Goal: Task Accomplishment & Management: Manage account settings

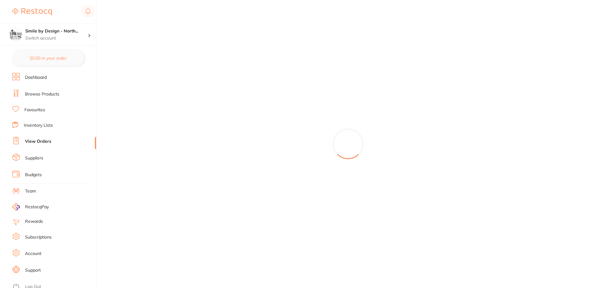
click at [73, 37] on p "Switch account" at bounding box center [56, 38] width 62 height 6
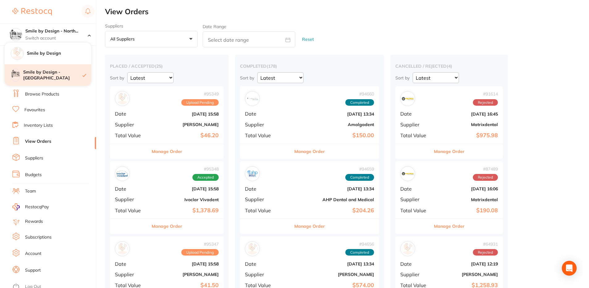
click at [49, 81] on div "Smile by Design - [GEOGRAPHIC_DATA]" at bounding box center [48, 75] width 87 height 22
click at [62, 39] on p "Switch account" at bounding box center [56, 38] width 62 height 6
click at [57, 75] on h4 "Smile by Design - [GEOGRAPHIC_DATA]" at bounding box center [52, 75] width 59 height 12
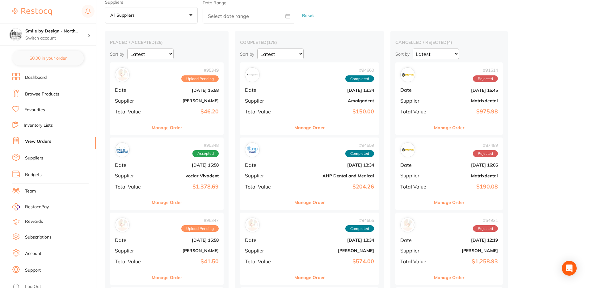
scroll to position [31, 0]
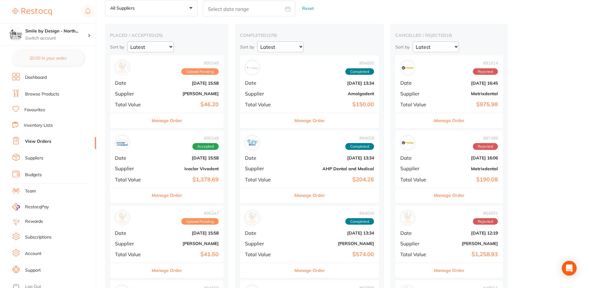
click at [172, 198] on button "Manage Order" at bounding box center [167, 195] width 31 height 15
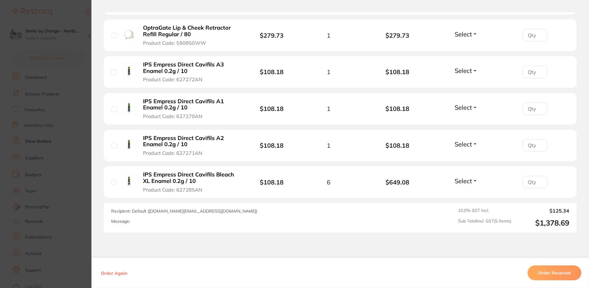
scroll to position [234, 0]
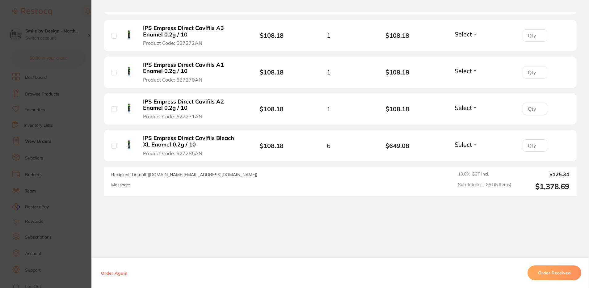
click at [52, 158] on section "Order ID: Restocq- 95348 Order Information Accepted Order Order Date [DATE] 15:…" at bounding box center [294, 144] width 589 height 288
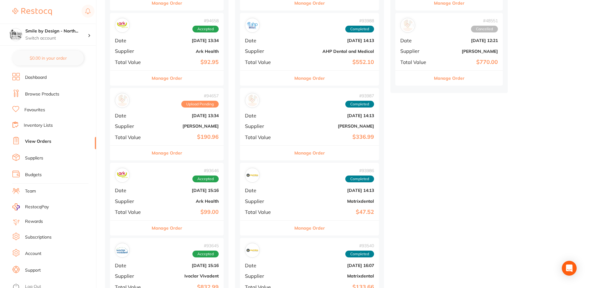
scroll to position [309, 0]
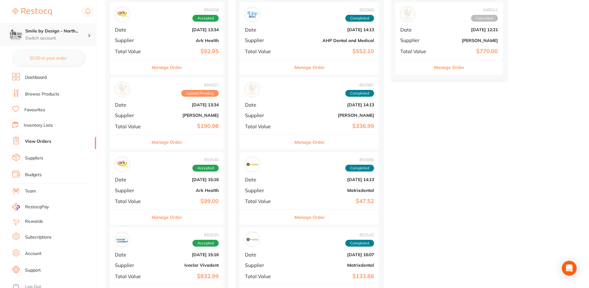
click at [65, 39] on p "Switch account" at bounding box center [56, 38] width 62 height 6
click at [81, 110] on li "Favourites" at bounding box center [54, 110] width 84 height 8
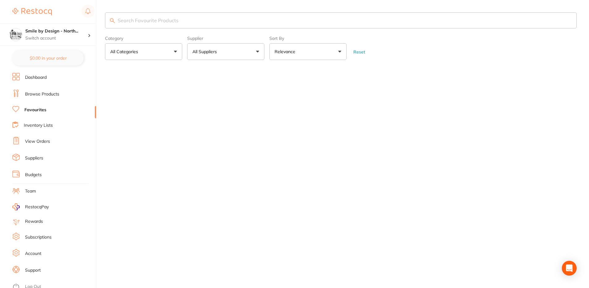
click at [51, 95] on link "Browse Products" at bounding box center [42, 94] width 34 height 6
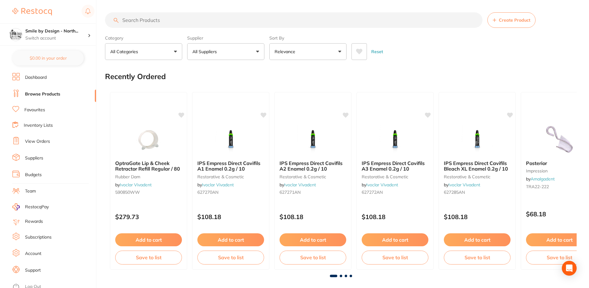
click at [152, 21] on input "search" at bounding box center [294, 19] width 378 height 15
click at [51, 94] on link "Browse Products" at bounding box center [42, 94] width 35 height 6
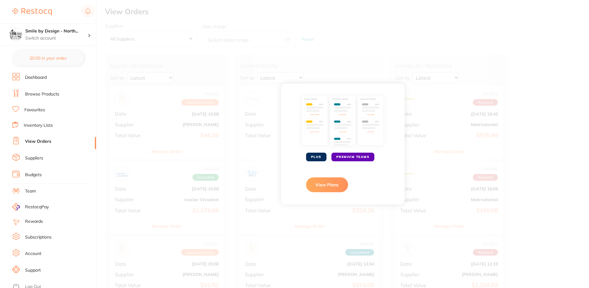
click at [46, 141] on link "View Orders" at bounding box center [38, 141] width 26 height 6
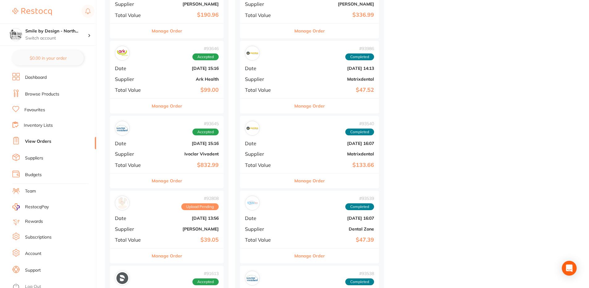
scroll to position [433, 0]
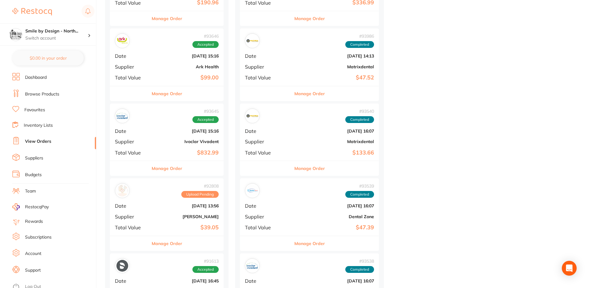
click at [176, 169] on button "Manage Order" at bounding box center [167, 168] width 31 height 15
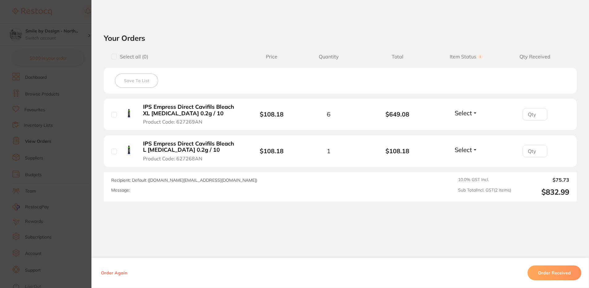
scroll to position [201, 0]
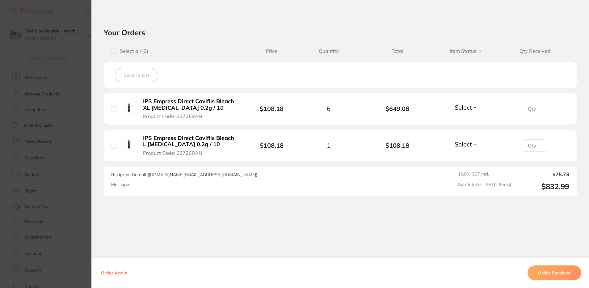
click at [27, 149] on section "Order ID: Restocq- 93645 Order Information Accepted Order Order Date [DATE] 15:…" at bounding box center [294, 144] width 589 height 288
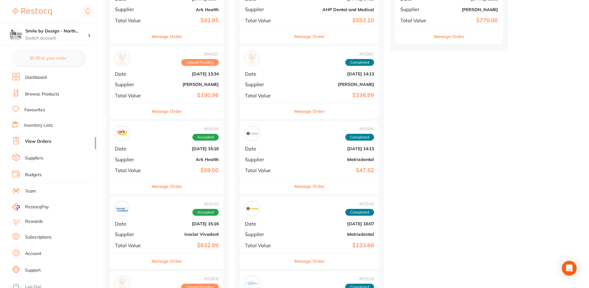
scroll to position [216, 0]
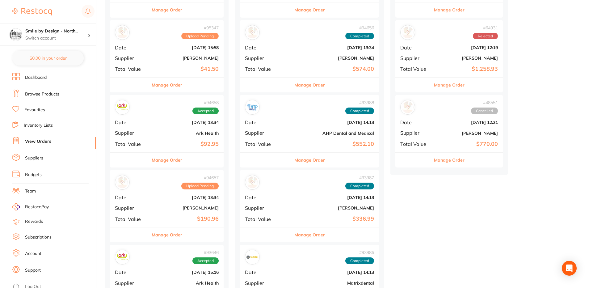
click at [55, 95] on link "Browse Products" at bounding box center [42, 94] width 34 height 6
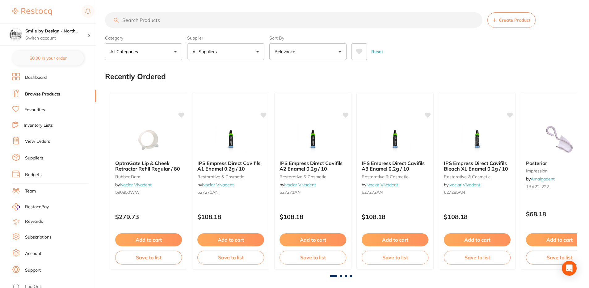
click at [190, 19] on input "search" at bounding box center [294, 19] width 378 height 15
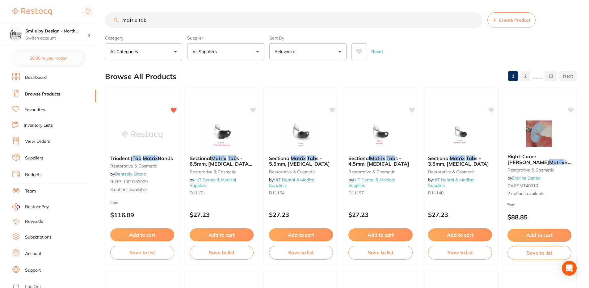
click at [202, 17] on input "matrix tab" at bounding box center [294, 19] width 378 height 15
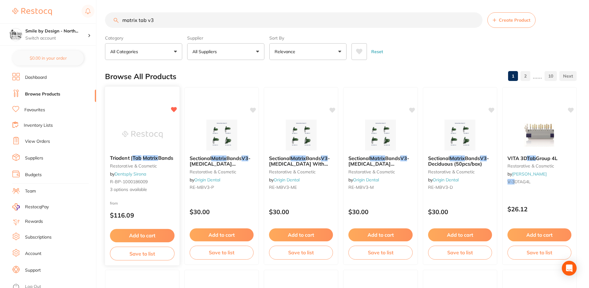
type input "matrix tab v3"
click at [120, 156] on span "Triodent |" at bounding box center [121, 158] width 23 height 6
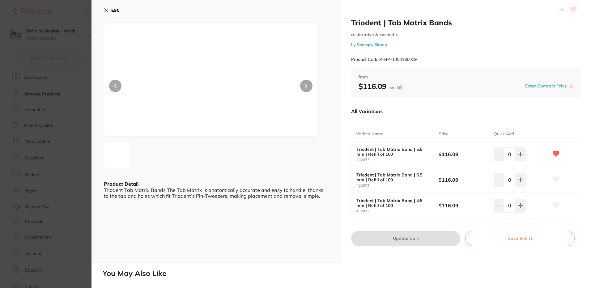
click at [555, 177] on icon at bounding box center [556, 180] width 6 height 6
click at [555, 206] on icon at bounding box center [556, 205] width 6 height 6
click at [105, 9] on icon at bounding box center [106, 10] width 3 height 3
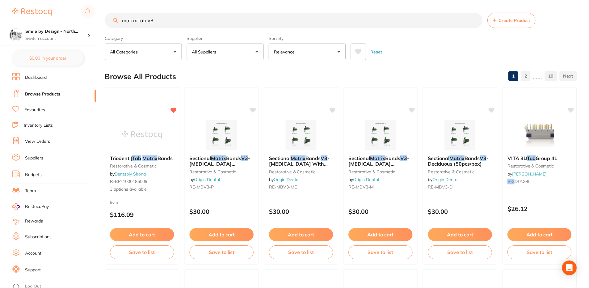
scroll to position [3, 0]
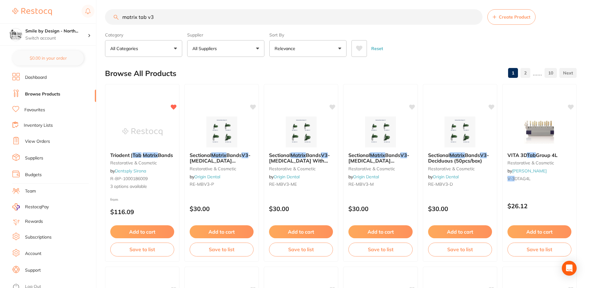
click at [52, 140] on li "View Orders" at bounding box center [54, 141] width 84 height 9
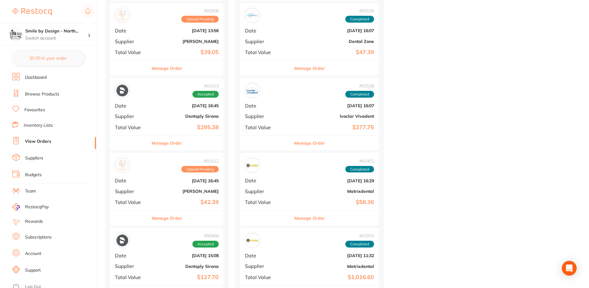
scroll to position [618, 0]
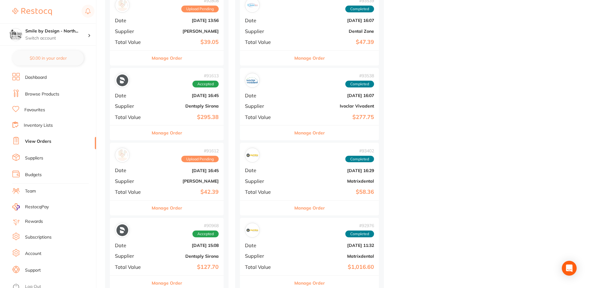
click at [178, 134] on button "Manage Order" at bounding box center [167, 132] width 31 height 15
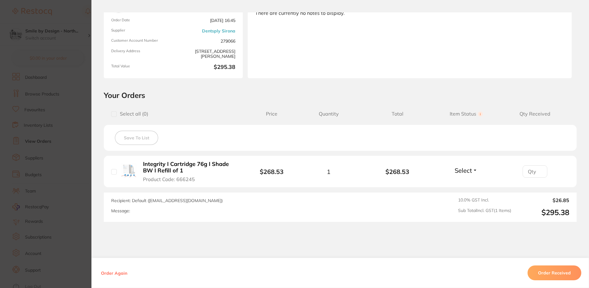
scroll to position [62, 0]
click at [0, 163] on section "Order ID: Restocq- 91613 Order Information Accepted Order Order Date [DATE] 16:…" at bounding box center [294, 144] width 589 height 288
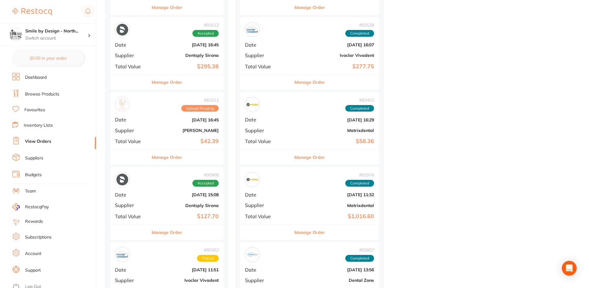
scroll to position [680, 0]
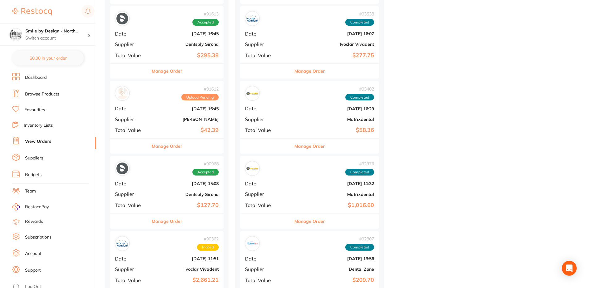
click at [166, 226] on button "Manage Order" at bounding box center [167, 221] width 31 height 15
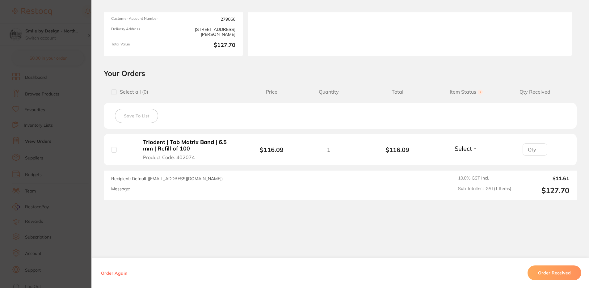
scroll to position [87, 0]
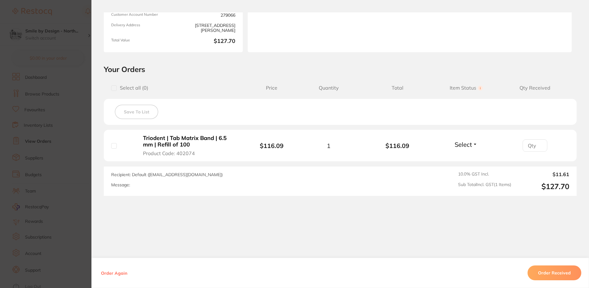
click at [70, 181] on section "Order ID: Restocq- 90968 Order Information Accepted Order Order Date [DATE] 15:…" at bounding box center [294, 144] width 589 height 288
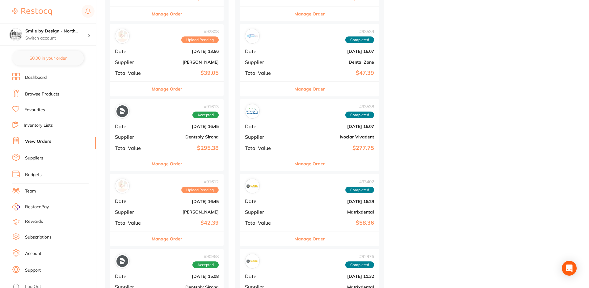
scroll to position [649, 0]
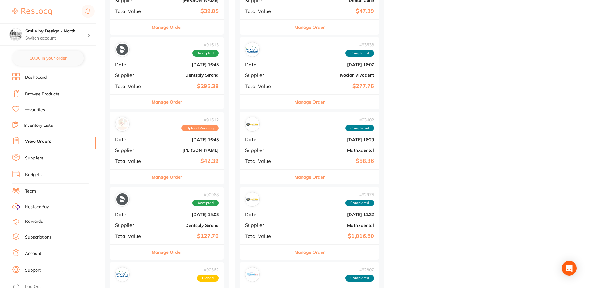
click at [177, 252] on button "Manage Order" at bounding box center [167, 252] width 31 height 15
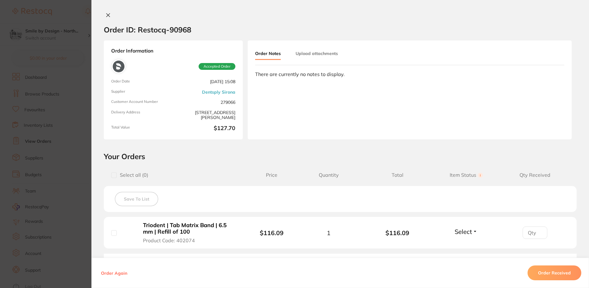
click at [106, 17] on icon at bounding box center [108, 15] width 5 height 5
